Goal: Obtain resource: Obtain resource

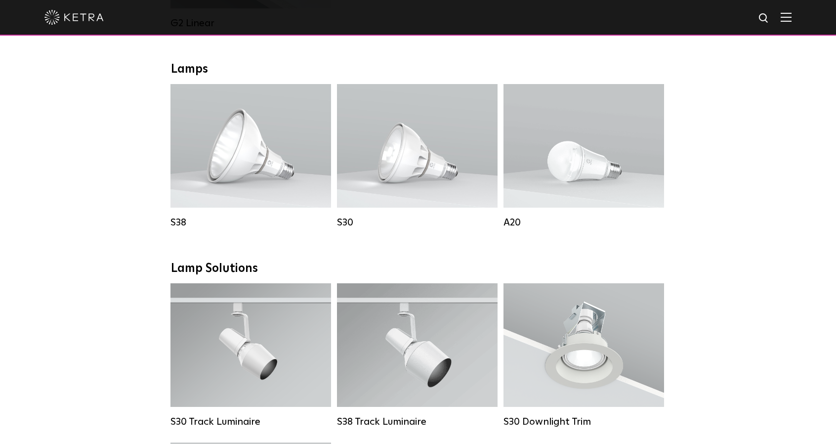
scroll to position [692, 0]
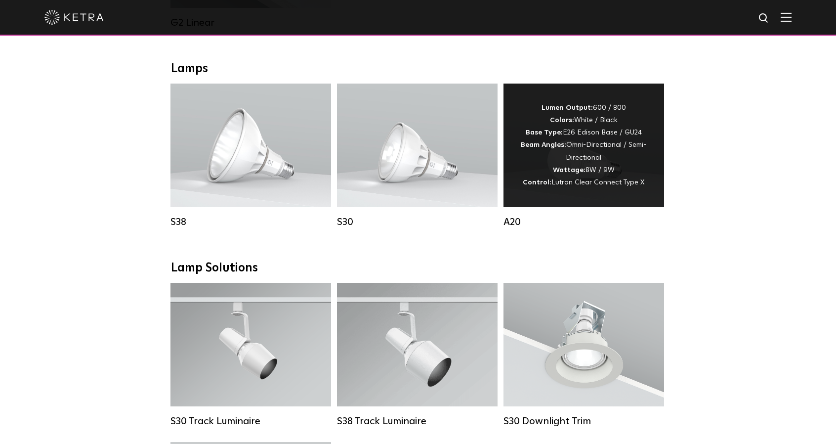
click at [598, 189] on div "Lumen Output: 600 / 800 Colors: White / Black Base Type: E26 Edison Base / GU24…" at bounding box center [583, 145] width 131 height 87
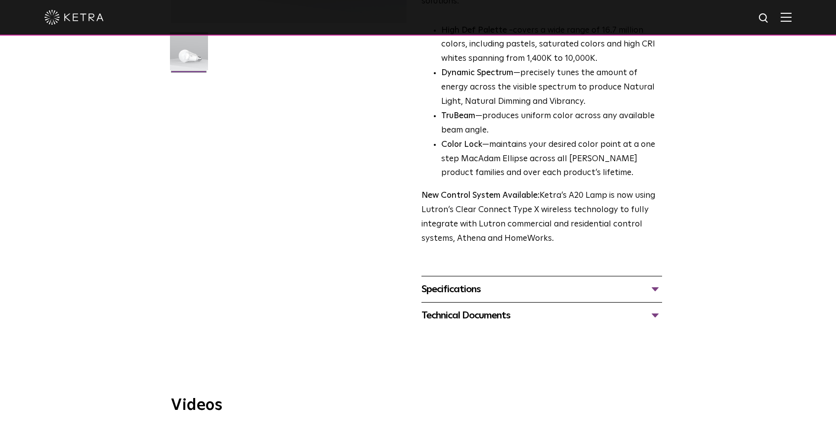
scroll to position [296, 0]
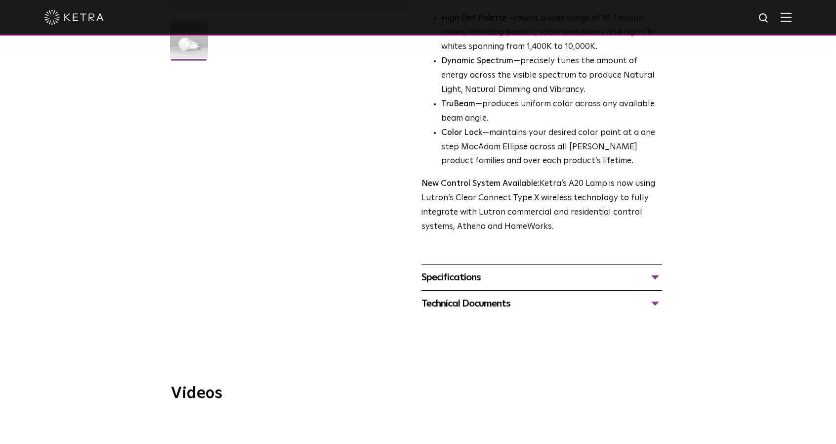
click at [482, 269] on div "Specifications" at bounding box center [541, 277] width 241 height 16
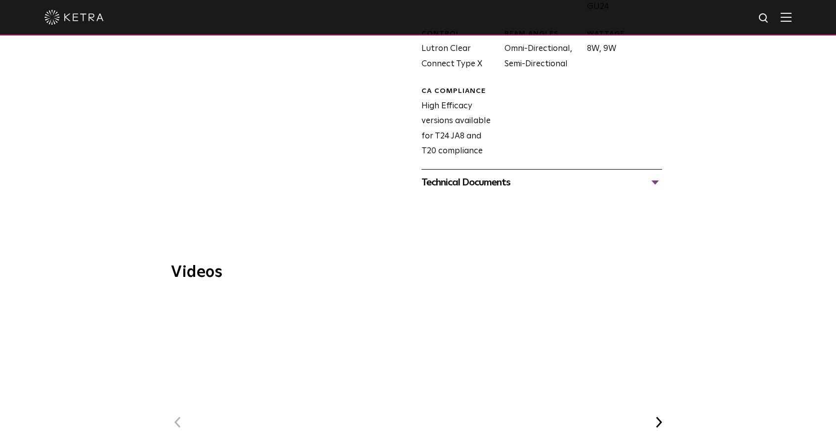
scroll to position [642, 0]
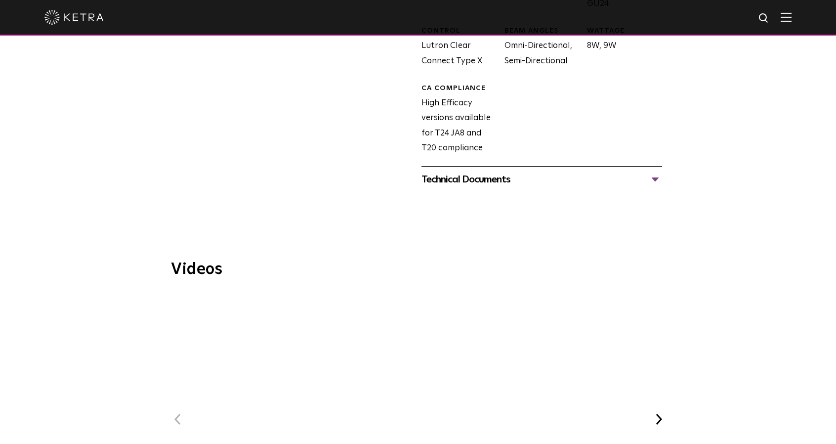
click at [482, 171] on div "Technical Documents" at bounding box center [541, 179] width 241 height 16
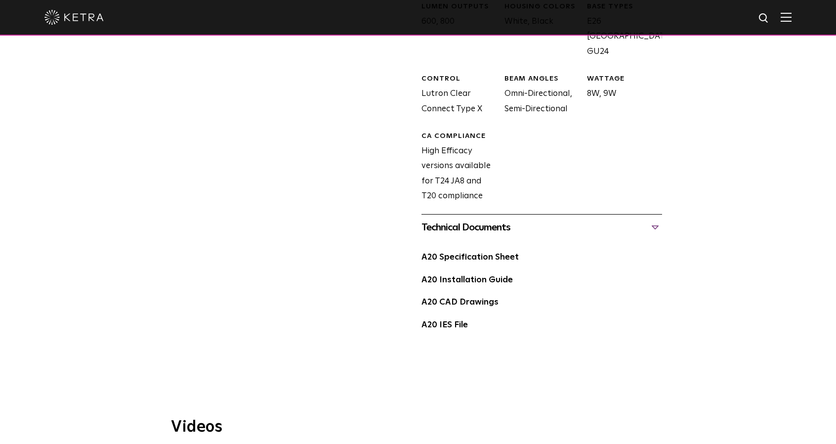
scroll to position [593, 0]
click at [482, 277] on link "A20 Installation Guide" at bounding box center [466, 281] width 91 height 8
click at [475, 254] on link "A20 Specification Sheet" at bounding box center [469, 258] width 97 height 8
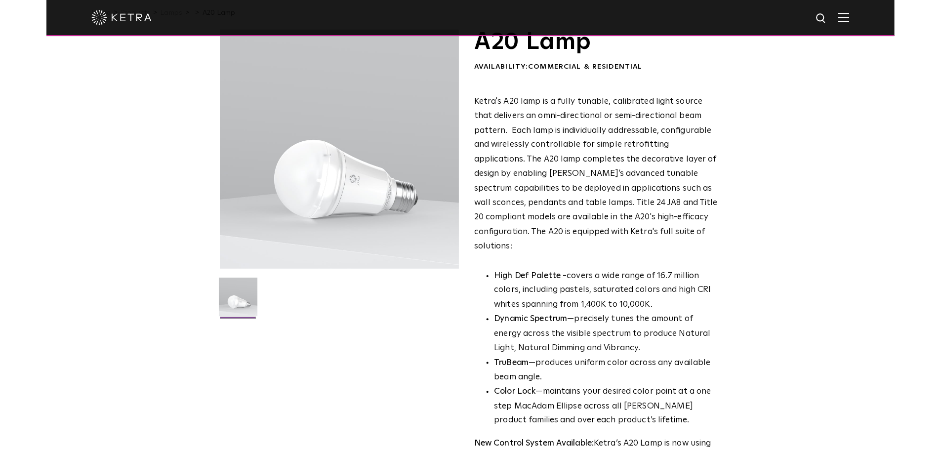
scroll to position [0, 0]
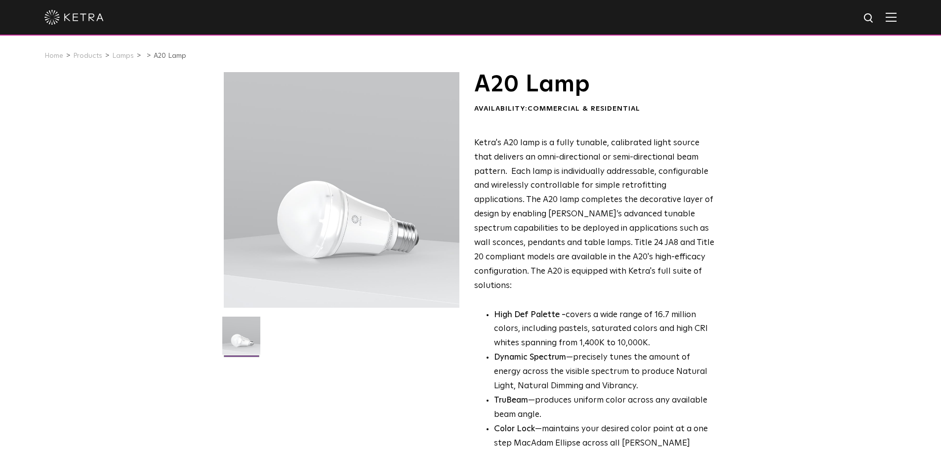
click at [326, 206] on div at bounding box center [342, 190] width 236 height 236
drag, startPoint x: 327, startPoint y: 211, endPoint x: 331, endPoint y: 215, distance: 5.9
click at [327, 211] on div at bounding box center [342, 190] width 236 height 236
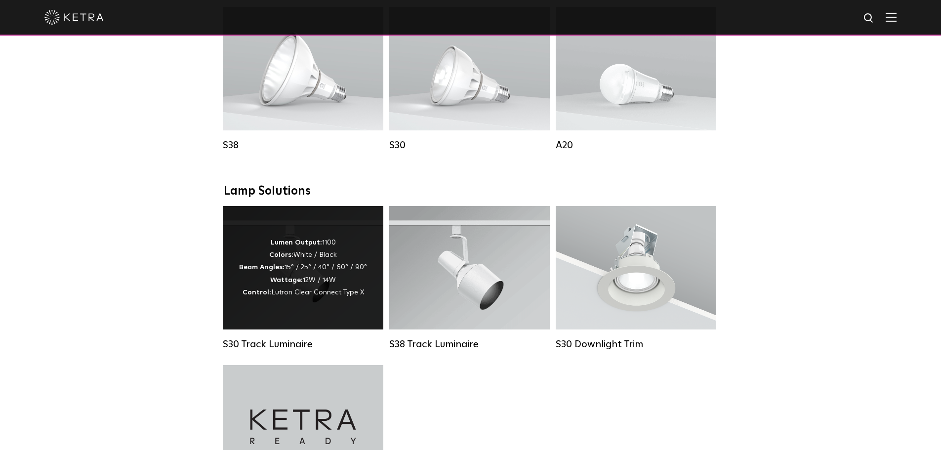
scroll to position [724, 0]
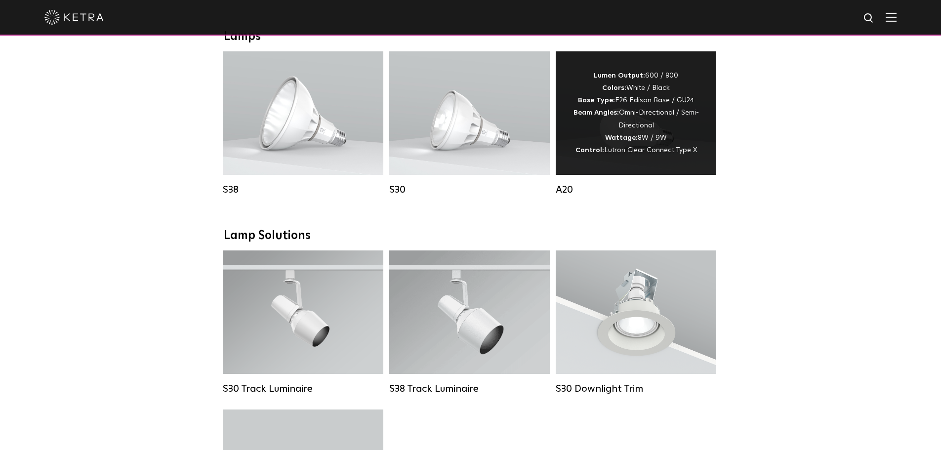
click at [607, 140] on div "Lumen Output: 600 / 800 Colors: White / Black Base Type: E26 Edison Base / GU24…" at bounding box center [635, 113] width 131 height 87
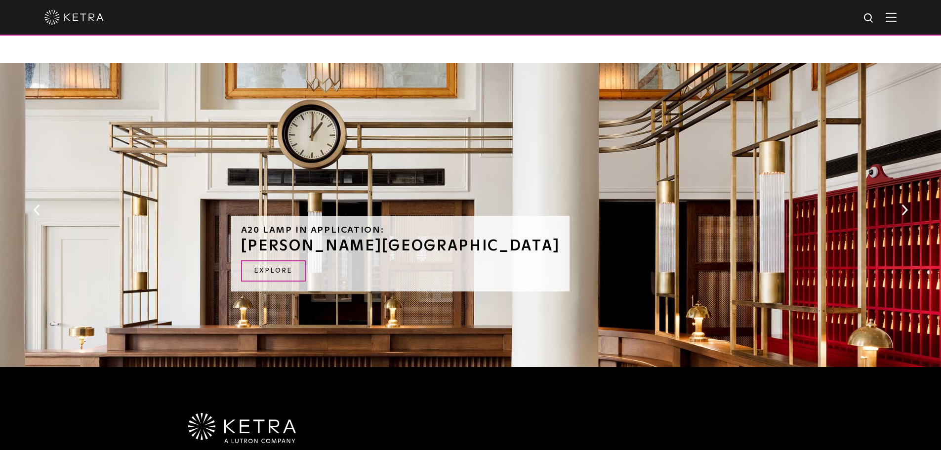
scroll to position [953, 0]
